Goal: Task Accomplishment & Management: Manage account settings

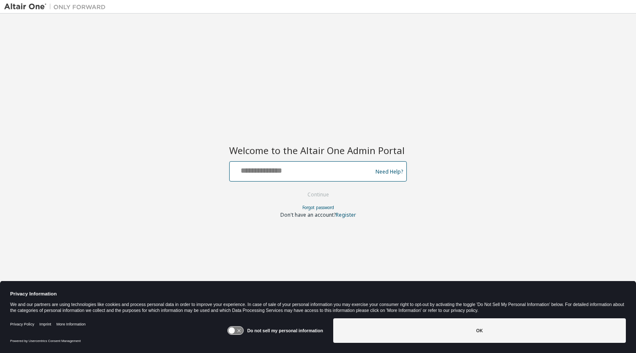
click at [263, 169] on input "text" at bounding box center [302, 169] width 138 height 12
type input "**********"
click at [322, 192] on button "Continue" at bounding box center [318, 194] width 39 height 13
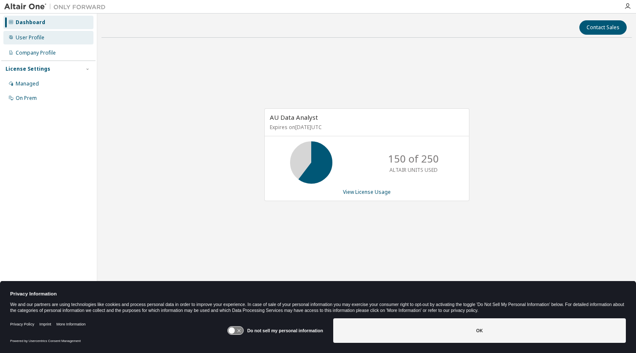
click at [30, 39] on div "User Profile" at bounding box center [30, 37] width 29 height 7
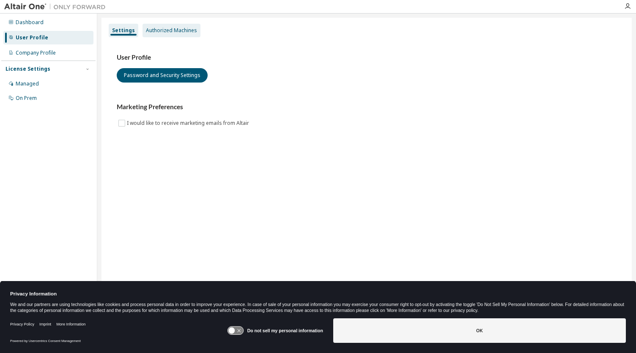
click at [170, 33] on div "Authorized Machines" at bounding box center [171, 30] width 51 height 7
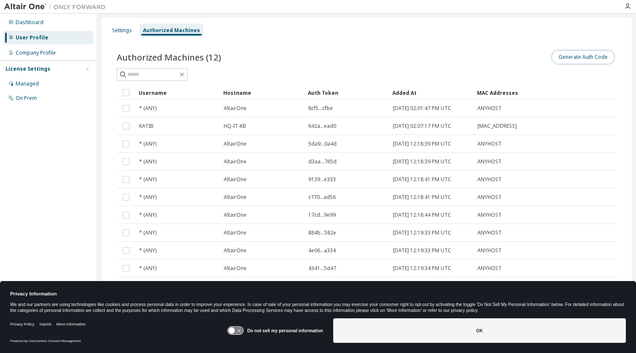
click at [588, 61] on button "Generate Auth Code" at bounding box center [583, 57] width 63 height 14
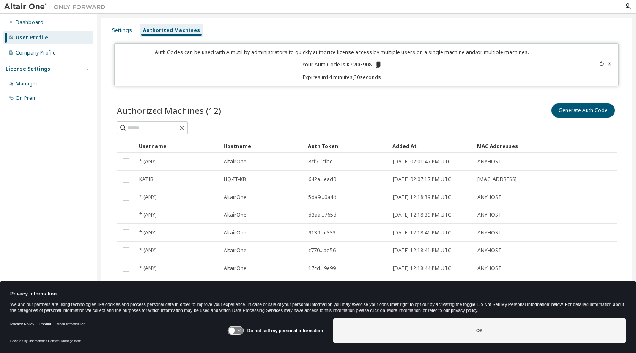
click at [377, 64] on icon at bounding box center [378, 65] width 5 height 6
click at [364, 80] on div "Auth Code copied to clipboard" at bounding box center [342, 77] width 75 height 8
click at [36, 53] on div "Company Profile" at bounding box center [36, 52] width 40 height 7
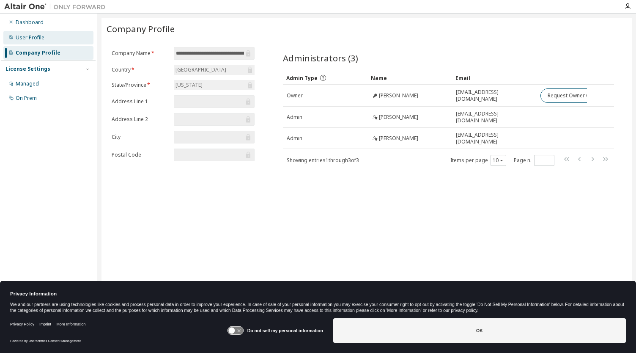
click at [33, 38] on div "User Profile" at bounding box center [30, 37] width 29 height 7
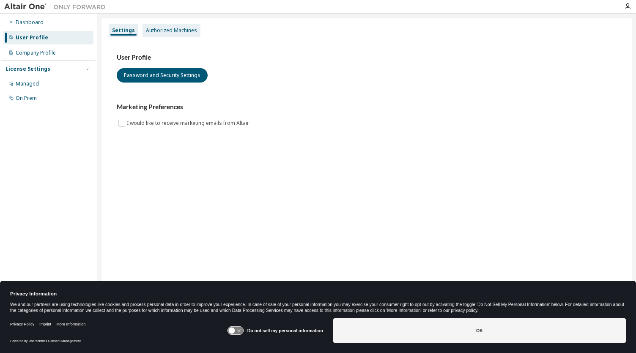
click at [153, 28] on div "Authorized Machines" at bounding box center [171, 30] width 51 height 7
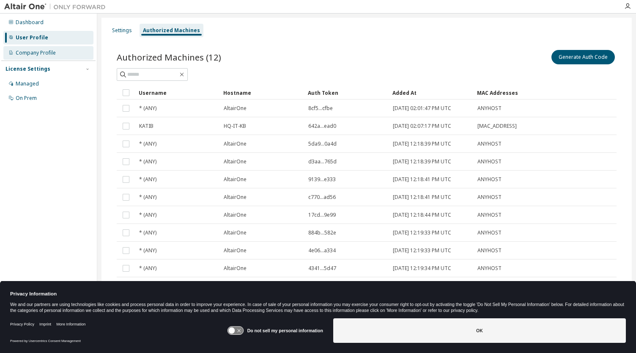
click at [36, 51] on div "Company Profile" at bounding box center [36, 52] width 40 height 7
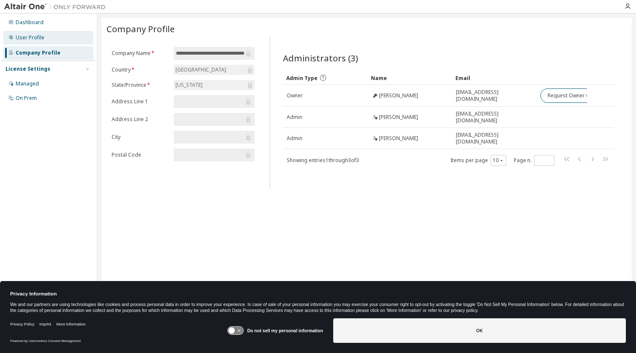
click at [40, 38] on div "User Profile" at bounding box center [30, 37] width 29 height 7
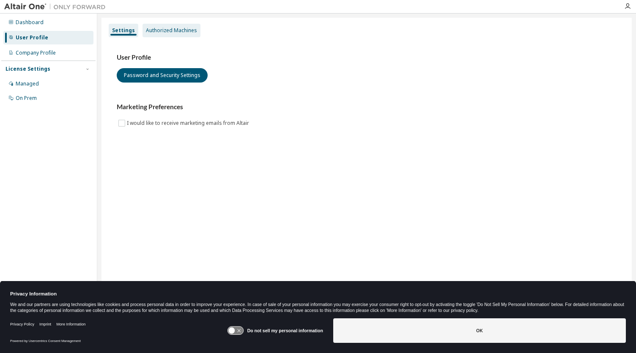
click at [157, 34] on div "Authorized Machines" at bounding box center [172, 31] width 58 height 14
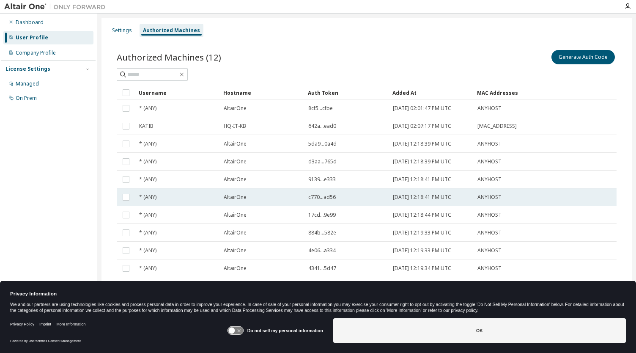
click at [230, 198] on span "AltairOne" at bounding box center [235, 197] width 23 height 7
